Goal: Task Accomplishment & Management: Use online tool/utility

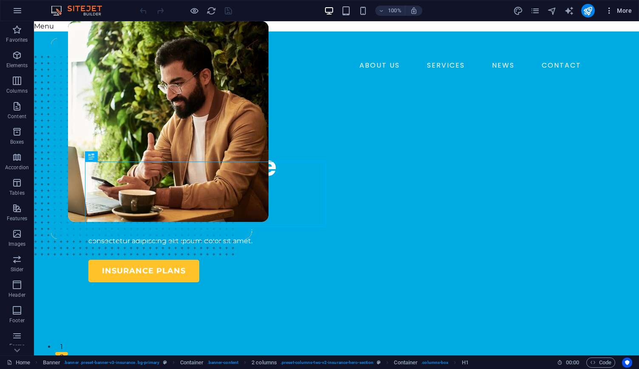
click at [619, 10] on span "More" at bounding box center [618, 10] width 27 height 8
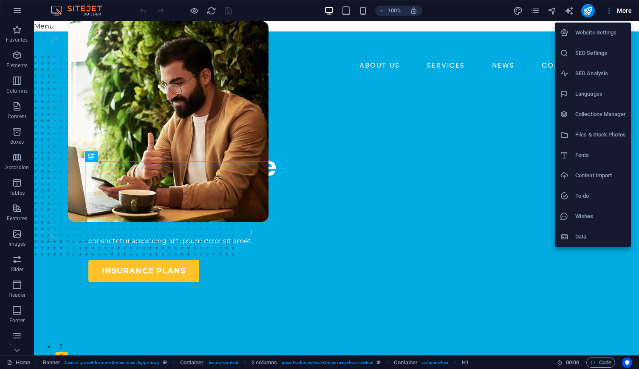
click at [260, 191] on div at bounding box center [319, 184] width 639 height 369
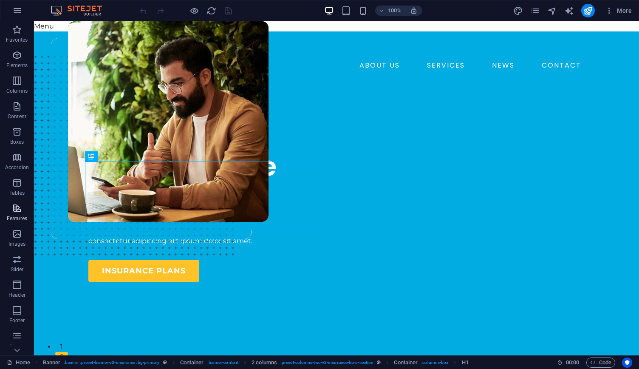
scroll to position [48, 0]
click at [16, 284] on icon "button" at bounding box center [17, 287] width 10 height 10
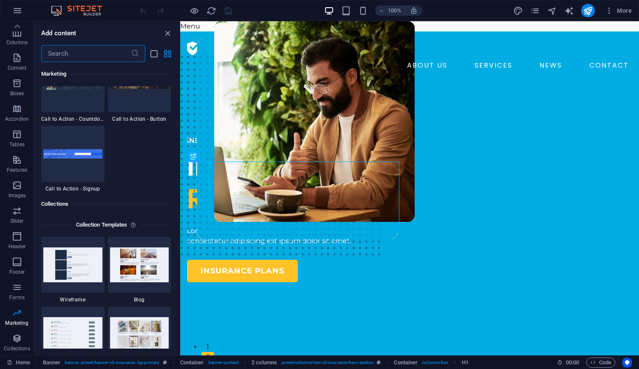
scroll to position [7727, 0]
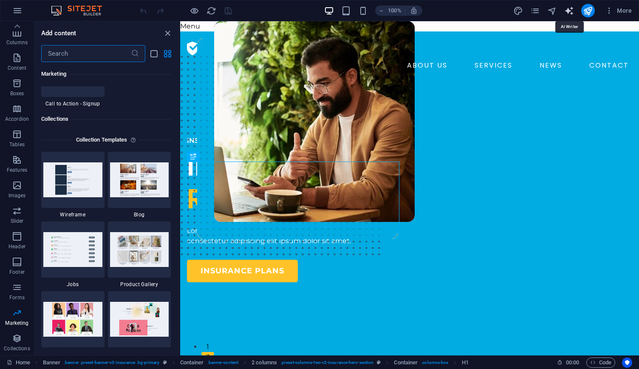
click at [569, 10] on icon "text_generator" at bounding box center [569, 11] width 10 height 10
select select "English"
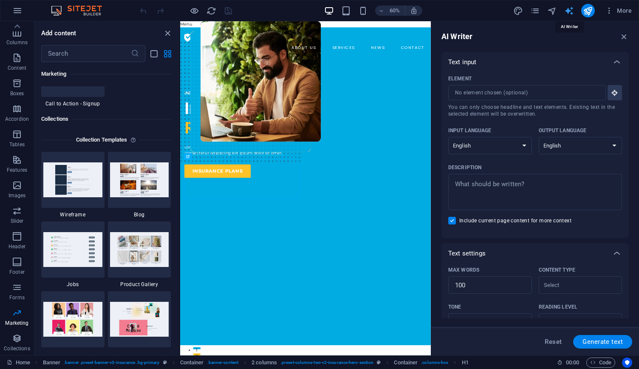
scroll to position [0, 0]
click at [521, 147] on select "Albanian Arabic Armenian Awadhi Azerbaijani Bashkir Basque Belarusian Bengali B…" at bounding box center [490, 145] width 84 height 17
select select "Indonesian"
click at [448, 137] on select "Albanian Arabic Armenian Awadhi Azerbaijani Bashkir Basque Belarusian Bengali B…" at bounding box center [490, 145] width 84 height 17
click at [584, 139] on select "Albanian Arabic Armenian Awadhi Azerbaijani Bashkir Basque Belarusian Bengali B…" at bounding box center [580, 145] width 84 height 17
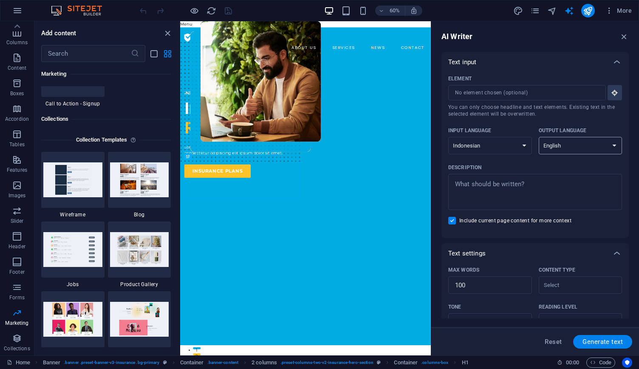
select select "Indonesian"
click at [538, 137] on select "Albanian Arabic Armenian Awadhi Azerbaijani Bashkir Basque Belarusian Bengali B…" at bounding box center [580, 145] width 84 height 17
click at [492, 93] on input "Element ​ You can only choose headline and text elements. Existing text in the …" at bounding box center [524, 92] width 152 height 15
click at [490, 95] on input "Element ​ You can only choose headline and text elements. Existing text in the …" at bounding box center [524, 92] width 152 height 15
click at [490, 93] on input "Element ​ You can only choose headline and text elements. Existing text in the …" at bounding box center [524, 92] width 152 height 15
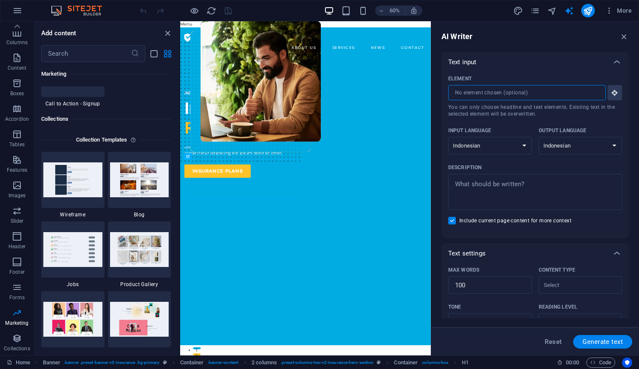
click at [562, 90] on input "Element ​ You can only choose headline and text elements. Existing text in the …" at bounding box center [524, 92] width 152 height 15
click at [414, 229] on figure at bounding box center [314, 282] width 200 height 522
click at [313, 211] on div "INSURANCE COMPANY Insuring More Responsibly Lorem ipsum dolor sit amet, consect…" at bounding box center [284, 208] width 195 height 146
click at [93, 10] on img at bounding box center [81, 11] width 64 height 10
click at [518, 12] on icon "design" at bounding box center [518, 11] width 10 height 10
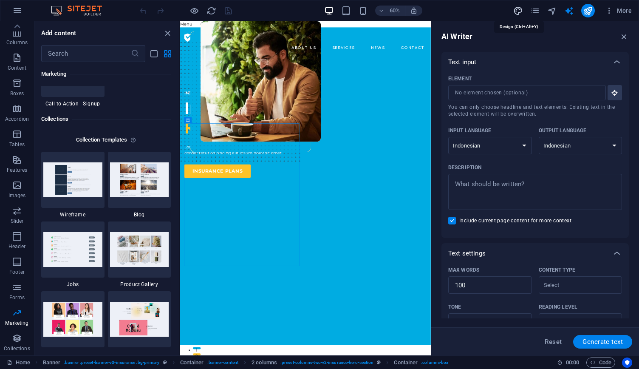
select select "600"
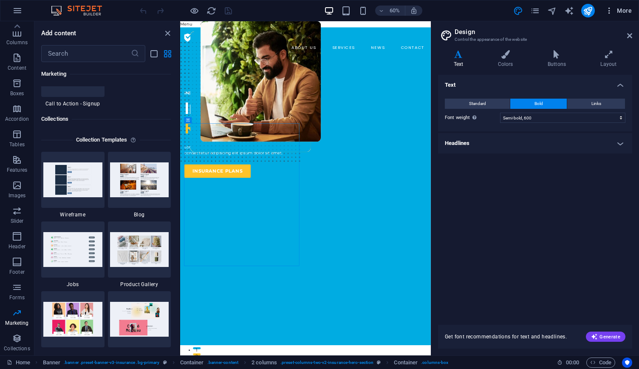
click at [619, 9] on span "More" at bounding box center [618, 10] width 27 height 8
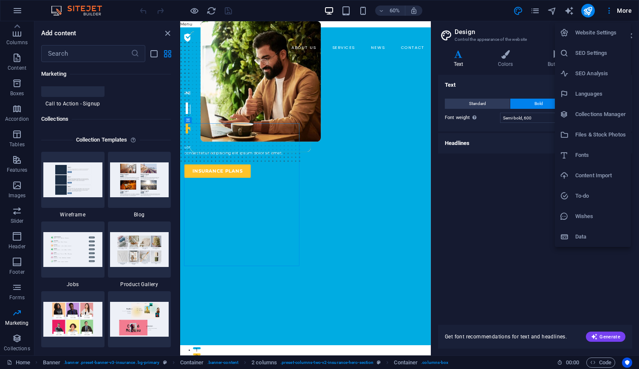
click at [536, 10] on div at bounding box center [319, 184] width 639 height 369
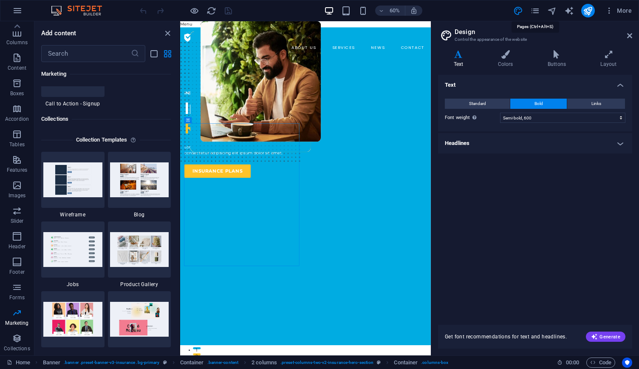
click at [536, 10] on icon "pages" at bounding box center [535, 11] width 10 height 10
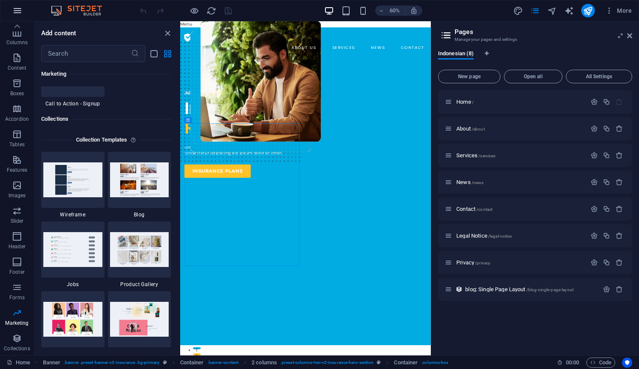
click at [17, 6] on icon "button" at bounding box center [17, 11] width 10 height 10
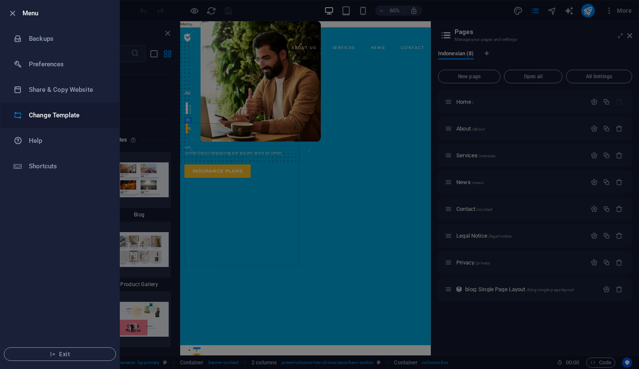
click at [71, 114] on h6 "Change Template" at bounding box center [68, 115] width 79 height 10
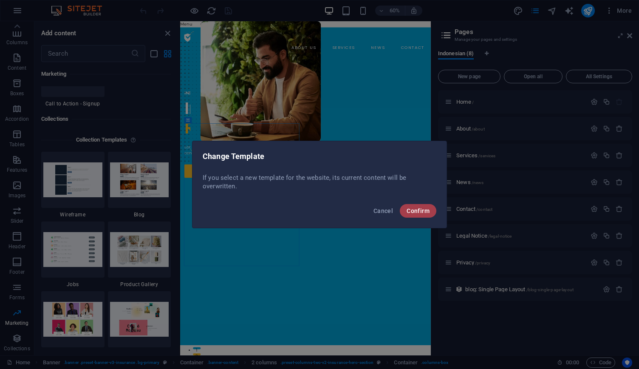
click at [418, 212] on span "Confirm" at bounding box center [417, 210] width 23 height 7
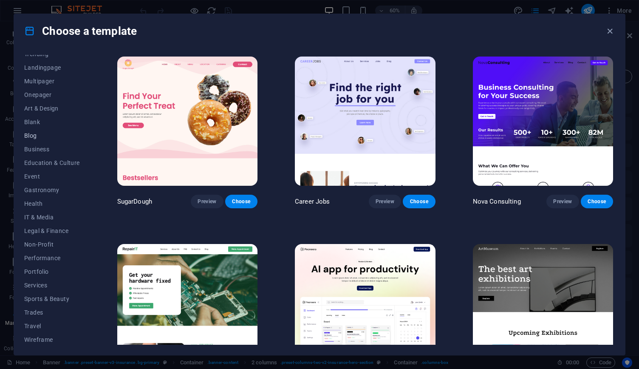
scroll to position [50, 0]
click at [44, 160] on span "Education & Culture" at bounding box center [52, 161] width 56 height 7
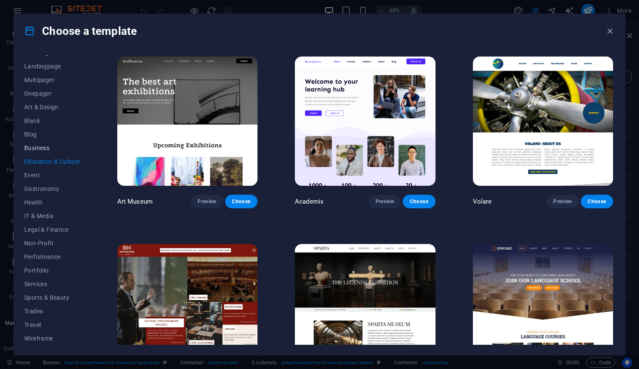
scroll to position [0, 0]
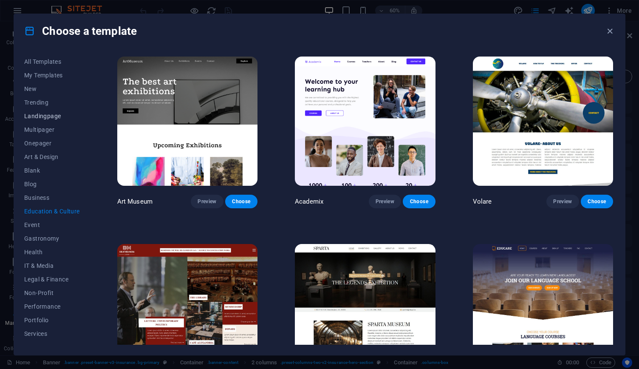
click at [49, 118] on span "Landingpage" at bounding box center [52, 116] width 56 height 7
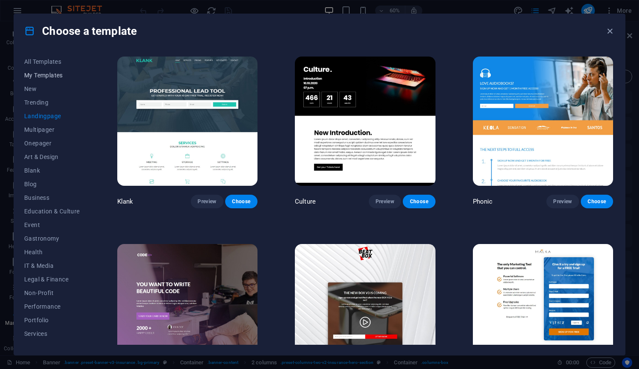
click at [44, 76] on span "My Templates" at bounding box center [52, 75] width 56 height 7
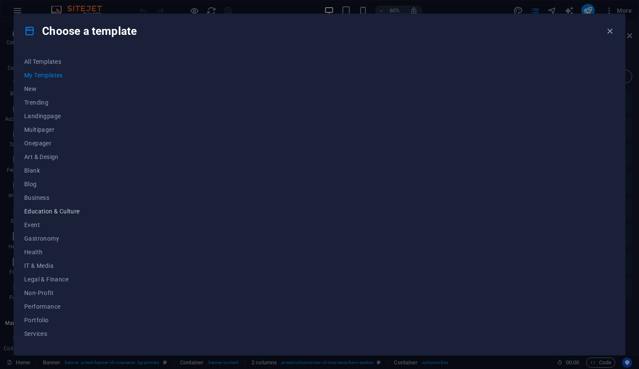
click at [48, 212] on span "Education & Culture" at bounding box center [52, 211] width 56 height 7
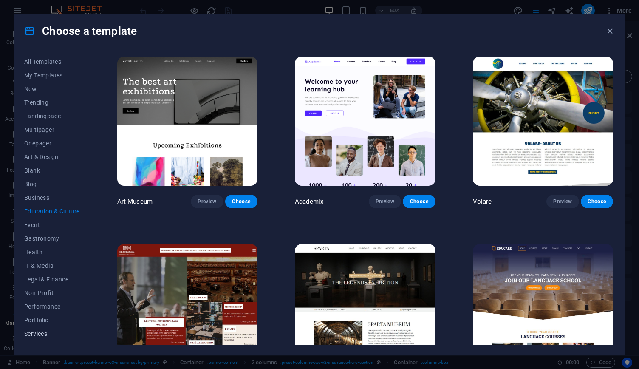
click at [38, 335] on span "Services" at bounding box center [52, 333] width 56 height 7
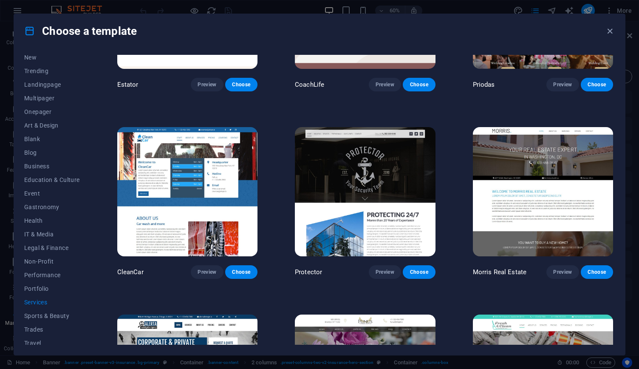
scroll to position [50, 0]
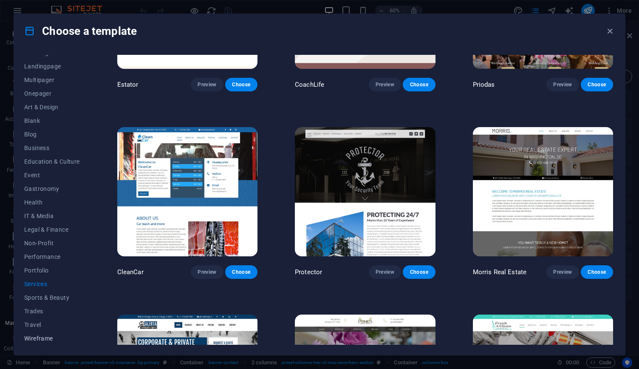
click at [38, 335] on span "Wireframe" at bounding box center [52, 338] width 56 height 7
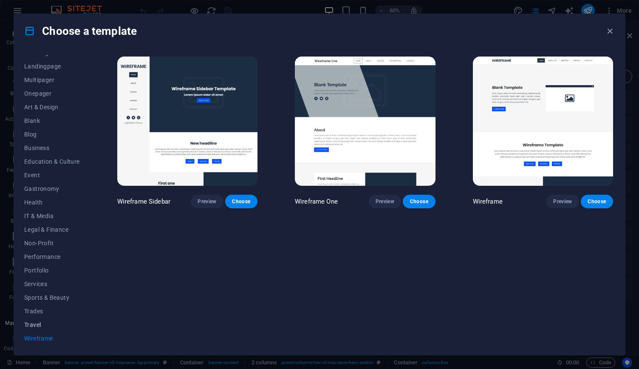
click at [37, 324] on span "Travel" at bounding box center [52, 324] width 56 height 7
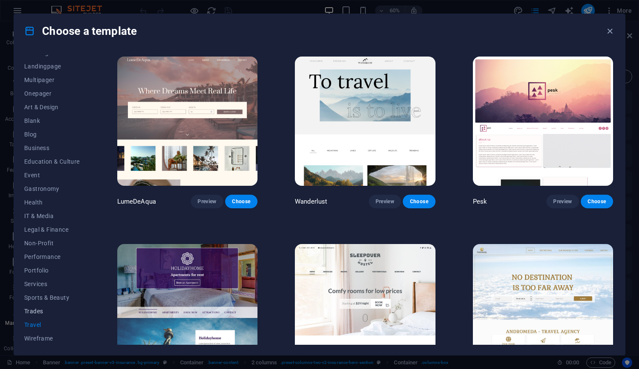
click at [37, 308] on span "Trades" at bounding box center [52, 310] width 56 height 7
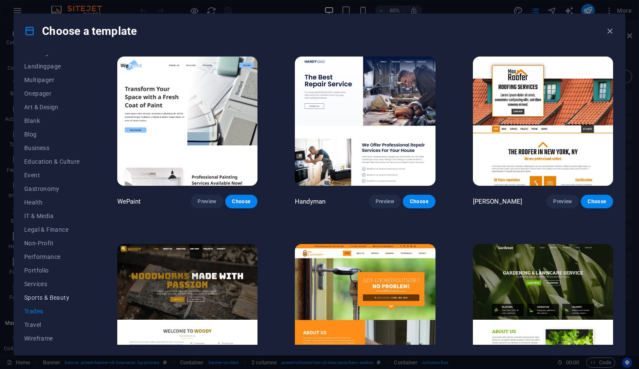
click at [42, 294] on span "Sports & Beauty" at bounding box center [52, 297] width 56 height 7
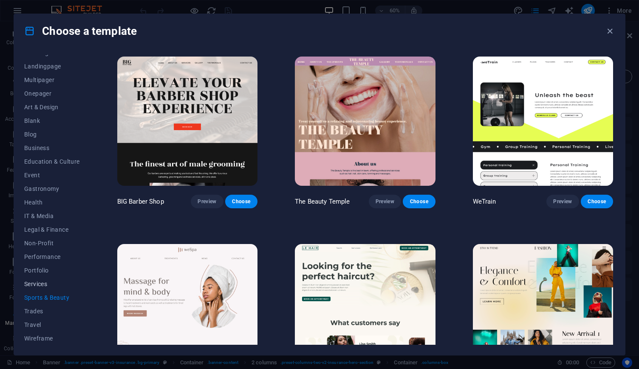
click at [35, 280] on span "Services" at bounding box center [52, 283] width 56 height 7
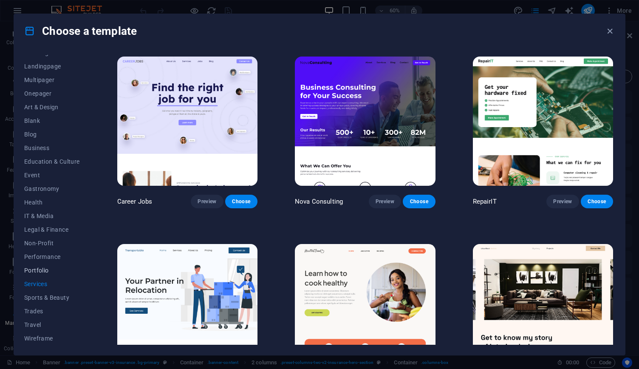
click at [37, 270] on span "Portfolio" at bounding box center [52, 270] width 56 height 7
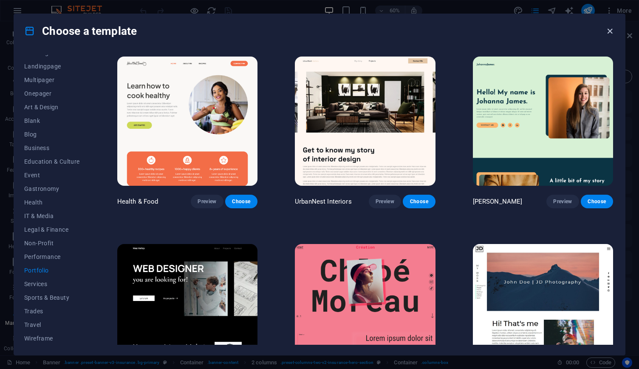
click at [608, 28] on icon "button" at bounding box center [610, 31] width 10 height 10
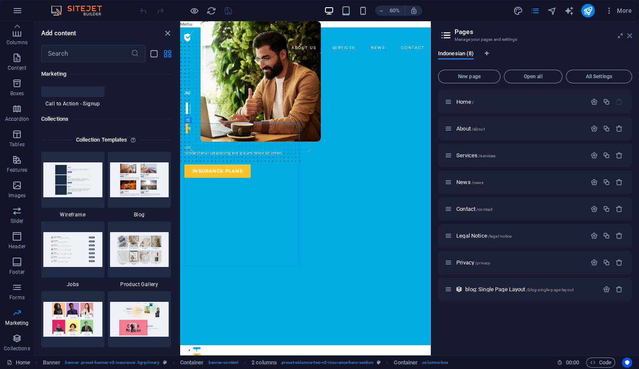
click at [630, 37] on icon at bounding box center [629, 35] width 5 height 7
